Goal: Task Accomplishment & Management: Manage account settings

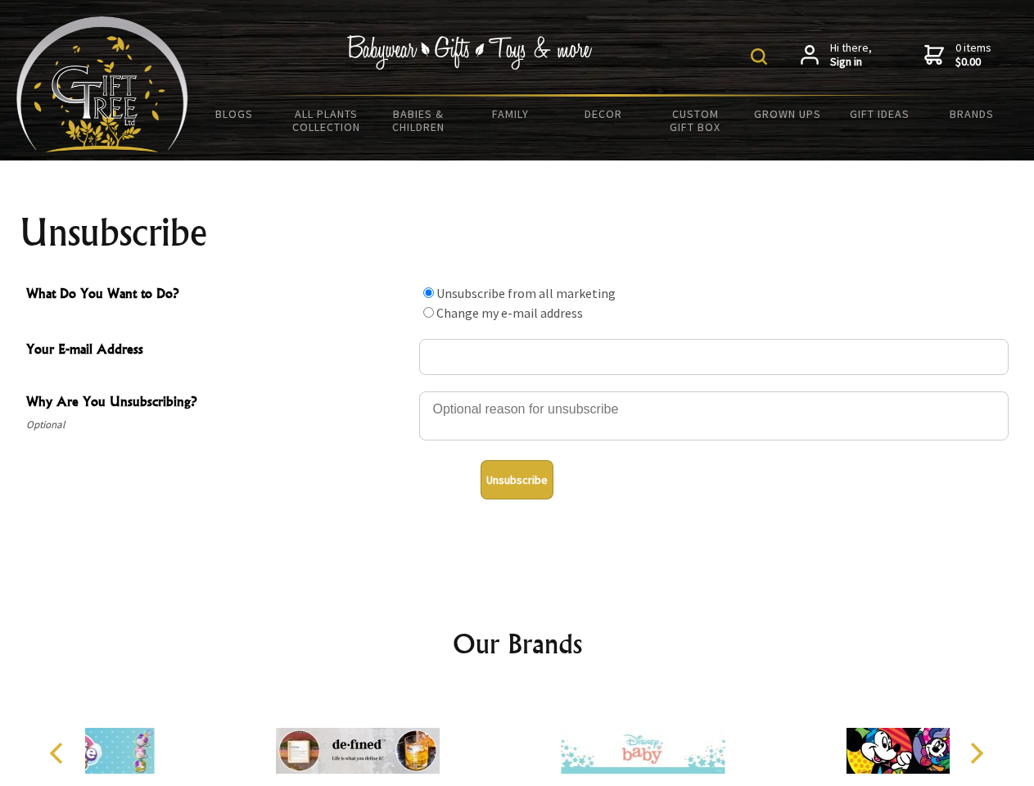
click at [761, 56] on img at bounding box center [759, 56] width 16 height 16
click at [517, 390] on div at bounding box center [713, 418] width 589 height 57
click at [428, 292] on input "What Do You Want to Do?" at bounding box center [428, 292] width 11 height 11
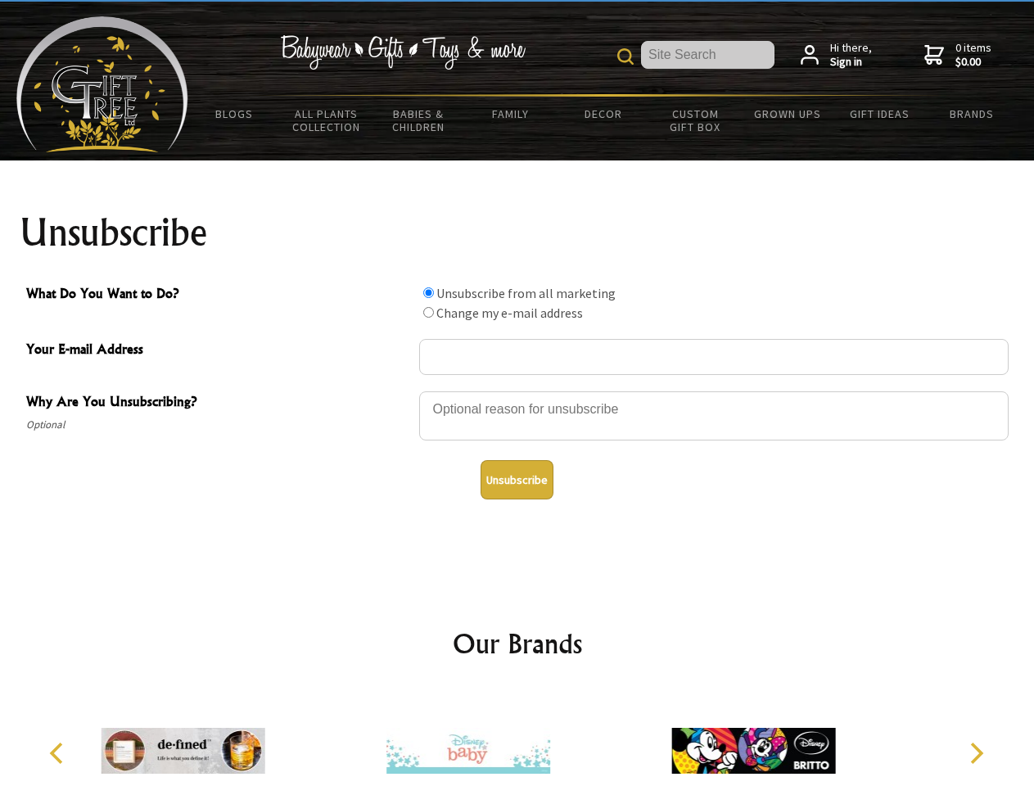
click at [428, 312] on input "What Do You Want to Do?" at bounding box center [428, 312] width 11 height 11
radio input "true"
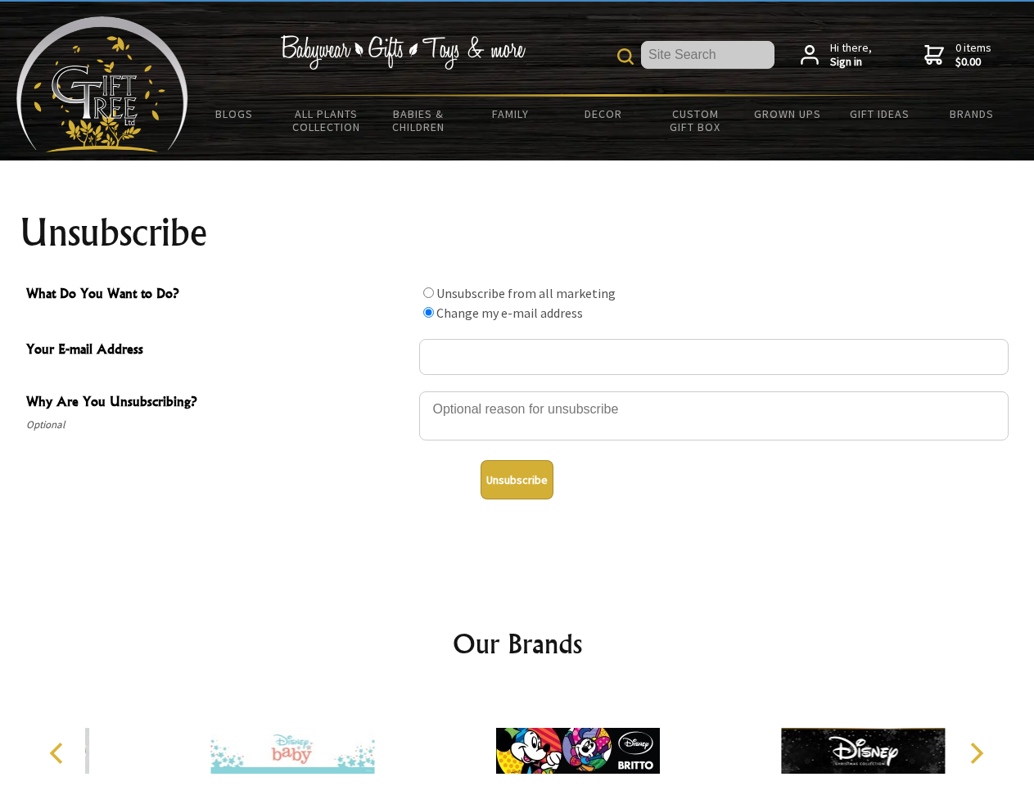
click at [516, 480] on button "Unsubscribe" at bounding box center [516, 479] width 73 height 39
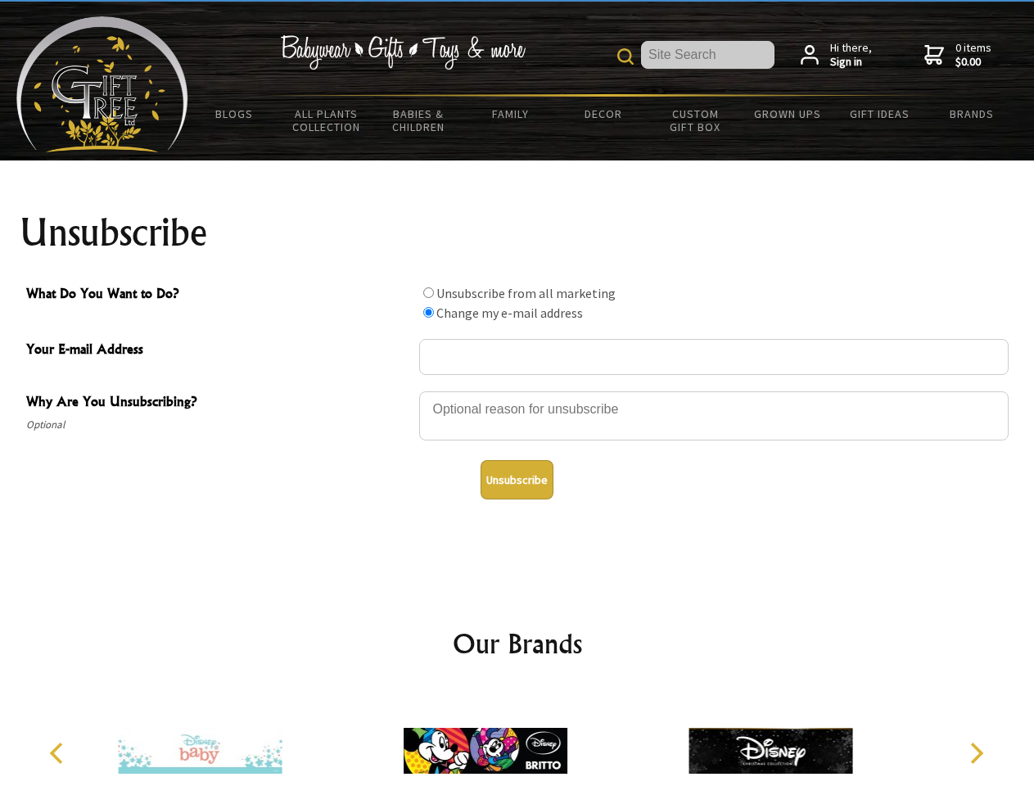
click at [517, 737] on img at bounding box center [485, 750] width 164 height 123
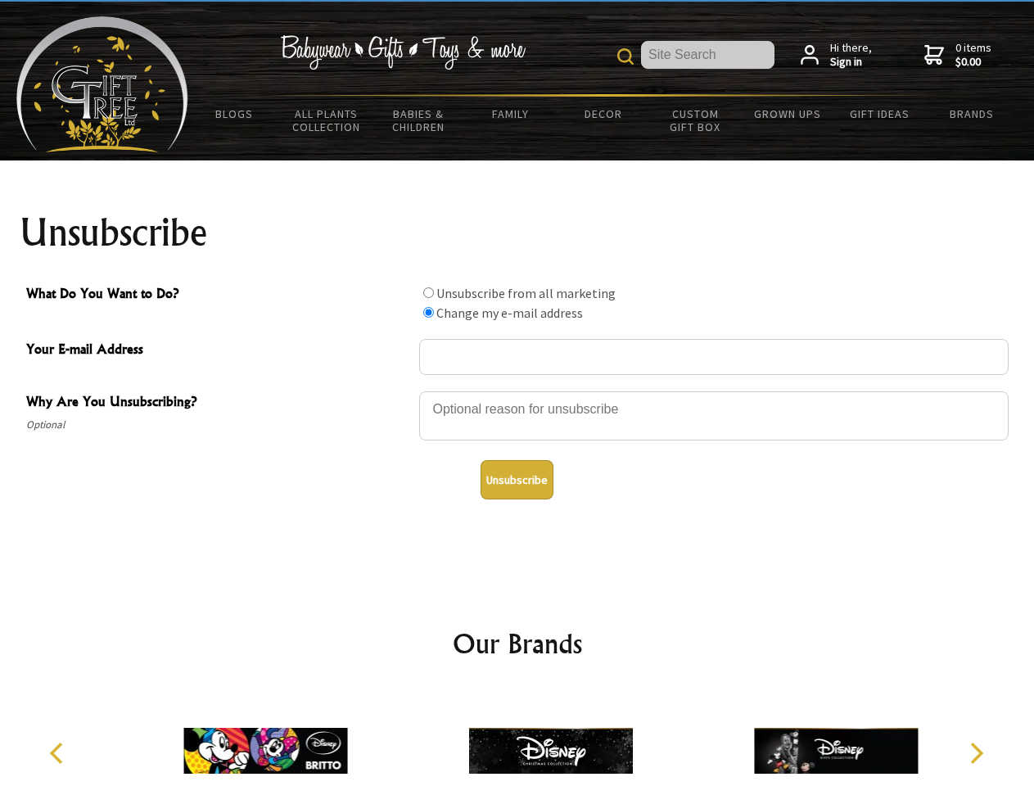
click at [59, 753] on icon "Previous" at bounding box center [57, 752] width 21 height 21
click at [976, 753] on icon "Next" at bounding box center [974, 752] width 21 height 21
